Goal: Navigation & Orientation: Understand site structure

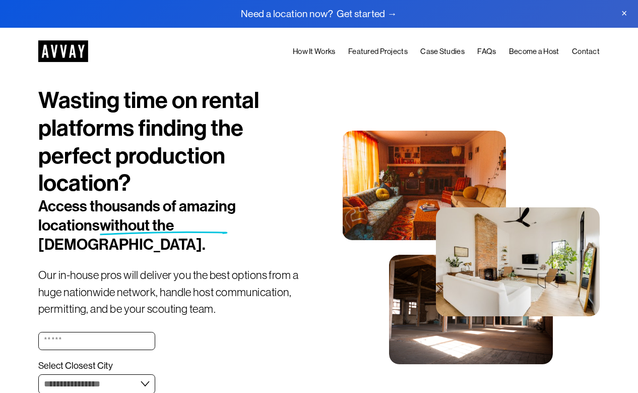
click at [317, 50] on link "How It Works" at bounding box center [314, 51] width 43 height 13
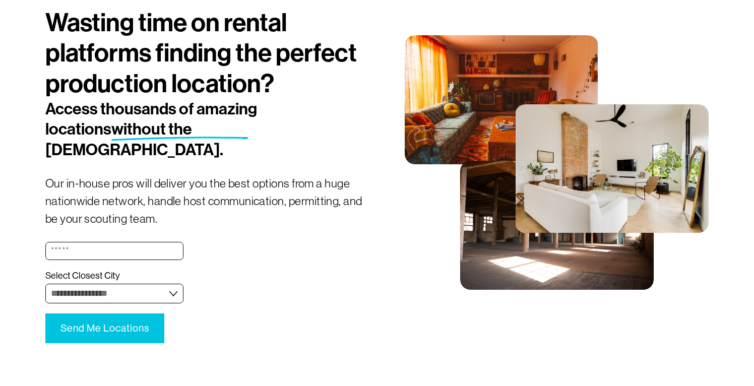
scroll to position [89, 0]
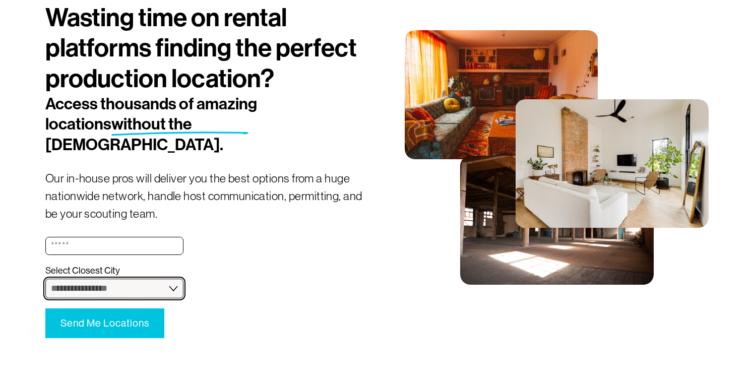
click at [176, 279] on select "**********" at bounding box center [114, 289] width 138 height 20
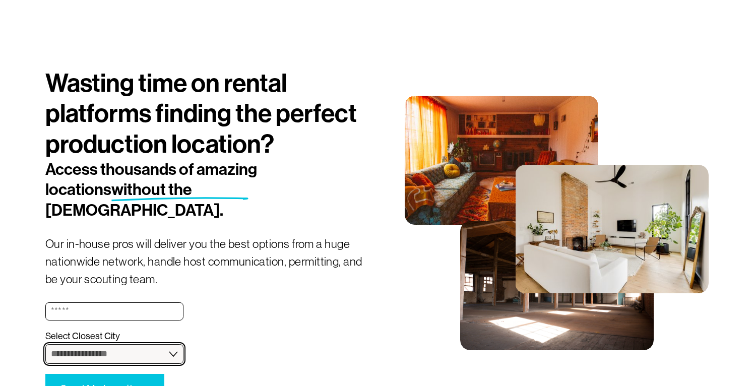
scroll to position [0, 0]
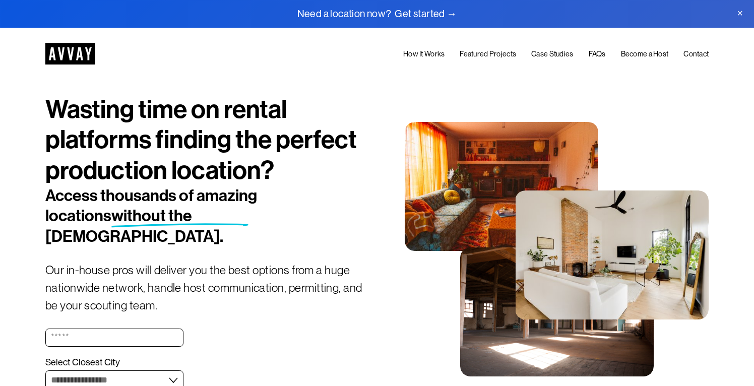
click at [482, 54] on link "Featured Projects" at bounding box center [488, 54] width 56 height 12
click at [546, 54] on link "Case Studies" at bounding box center [553, 54] width 42 height 12
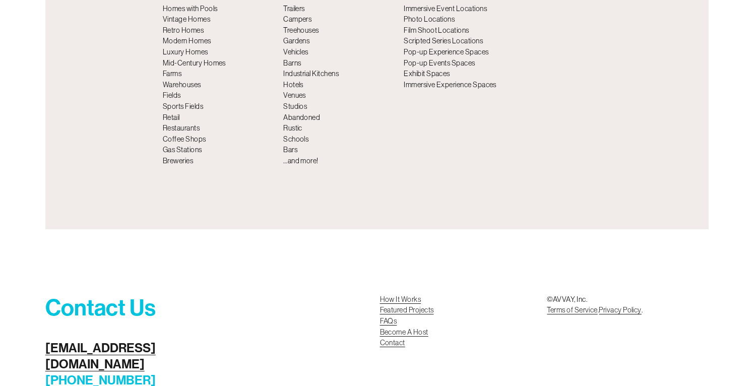
scroll to position [3708, 0]
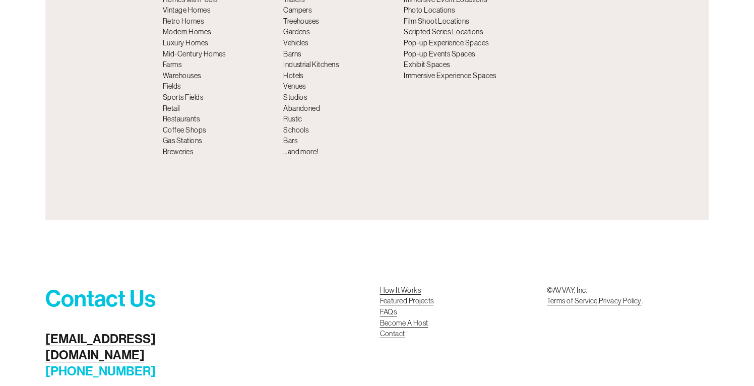
click at [304, 265] on div "Contact Us scouting@avvay.com (800) 209-0615 How It Works Featured Projects FAQ…" at bounding box center [377, 352] width 754 height 174
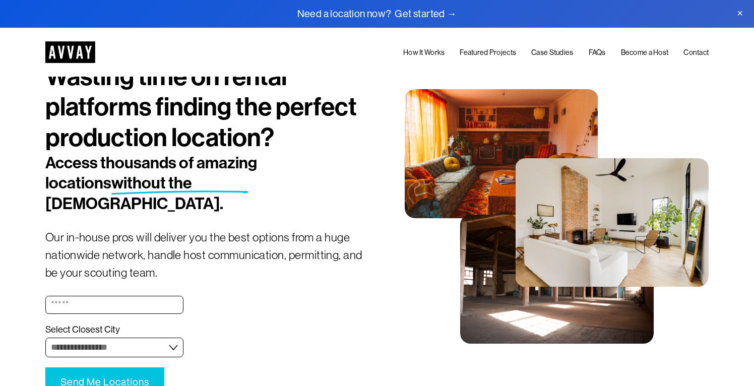
scroll to position [0, 0]
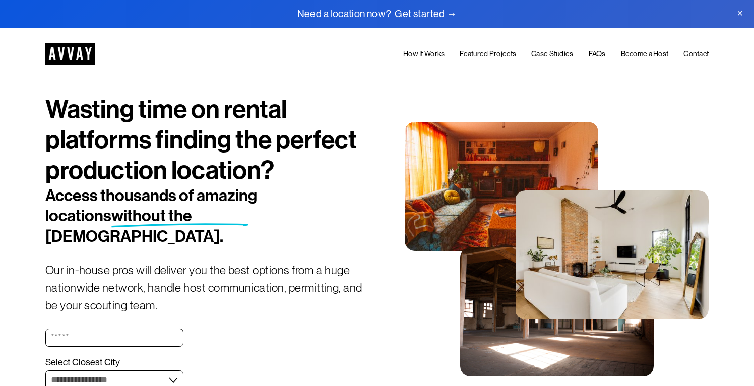
click at [77, 53] on img at bounding box center [70, 54] width 50 height 22
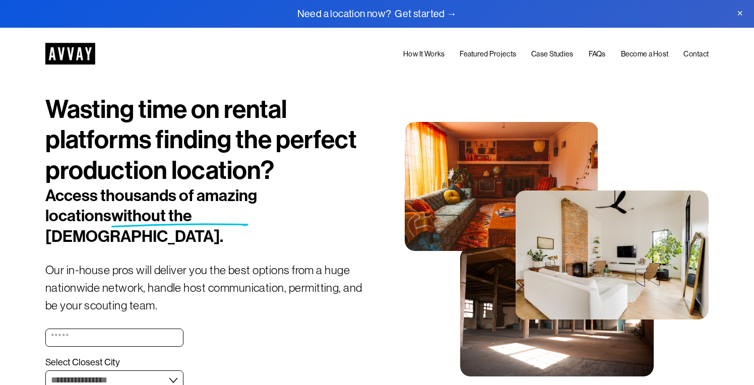
click at [308, 315] on div "**********" at bounding box center [377, 312] width 754 height 465
